Goal: Find specific page/section: Find specific page/section

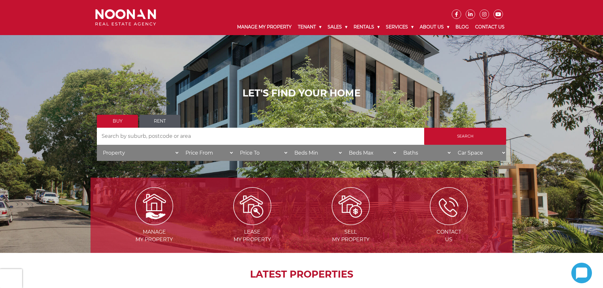
click at [162, 124] on link "Rent" at bounding box center [159, 121] width 41 height 13
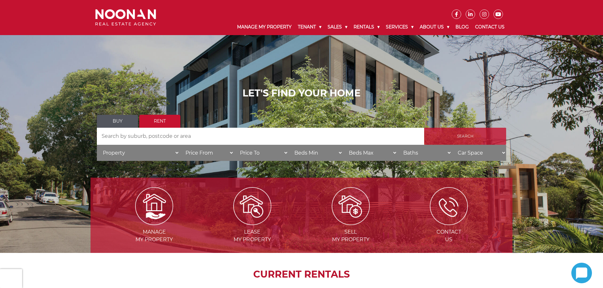
click at [455, 132] on input "Search" at bounding box center [465, 136] width 82 height 17
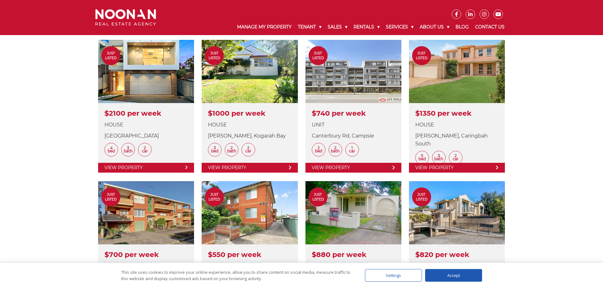
scroll to position [158, 0]
